Goal: Information Seeking & Learning: Learn about a topic

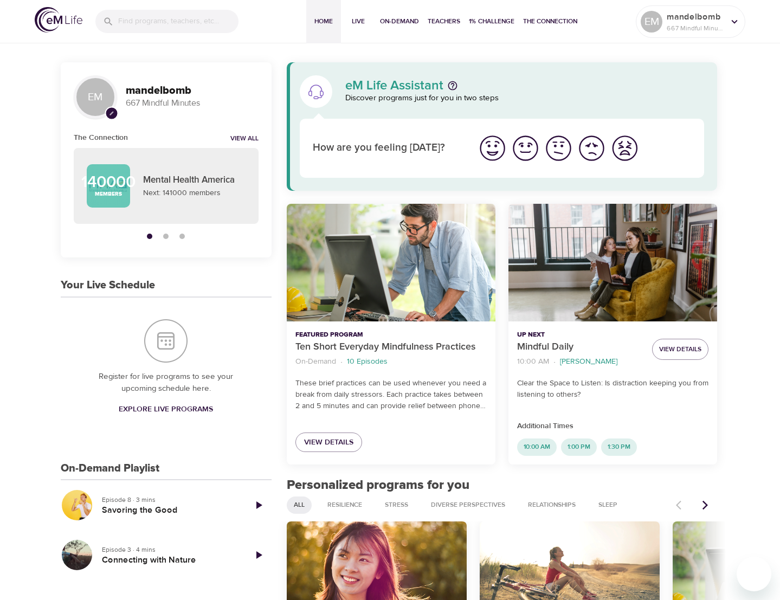
click at [402, 22] on span "On-Demand" at bounding box center [399, 21] width 39 height 11
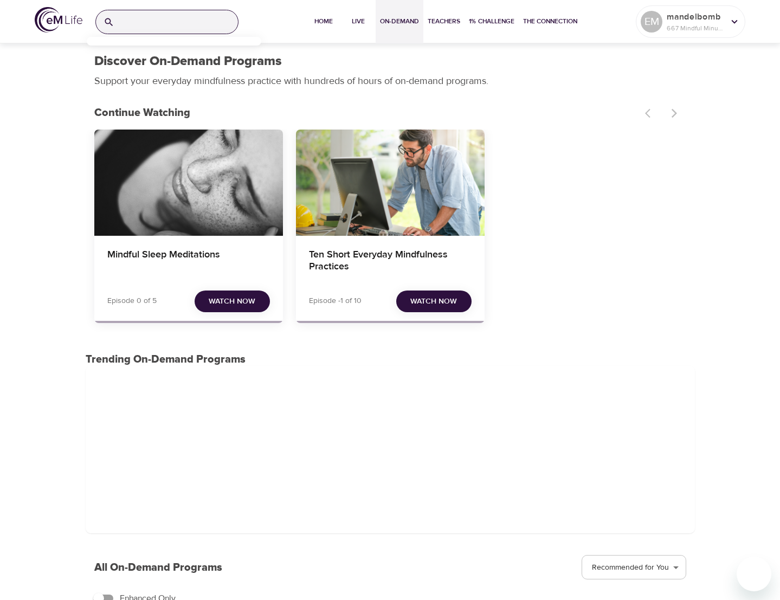
click at [138, 21] on input "search" at bounding box center [178, 21] width 119 height 23
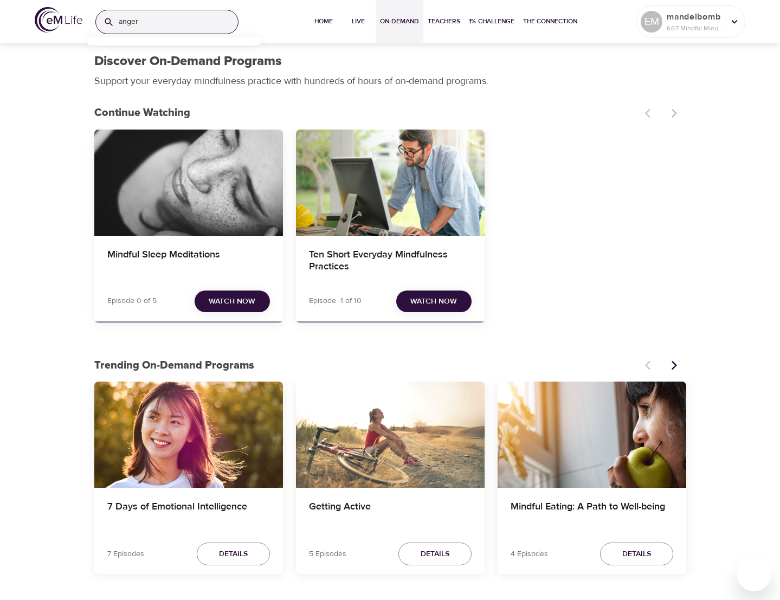
type input "anger"
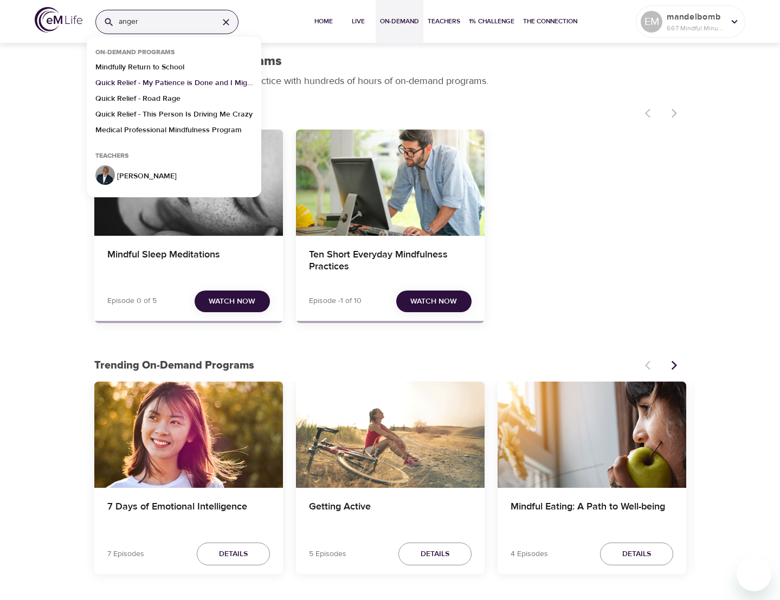
click at [151, 85] on p "Quick Relief - My Patience is Done and I Might Explode" at bounding box center [173, 86] width 157 height 16
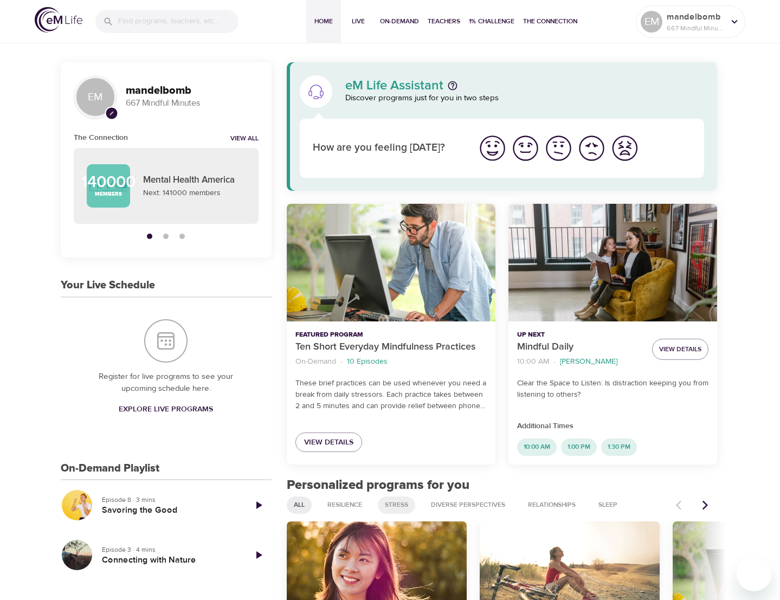
click at [400, 504] on span "Stress" at bounding box center [396, 504] width 36 height 9
